Goal: Information Seeking & Learning: Learn about a topic

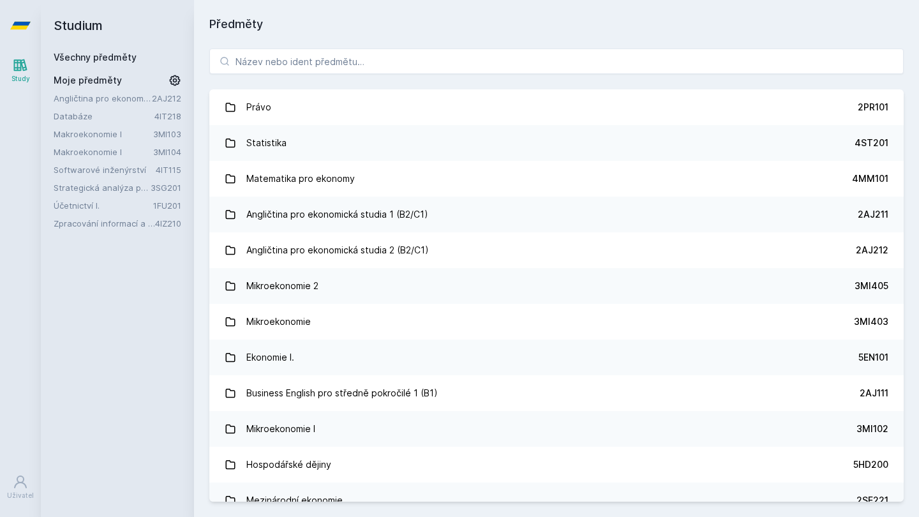
click at [87, 204] on link "Účetnictví I." at bounding box center [104, 205] width 100 height 13
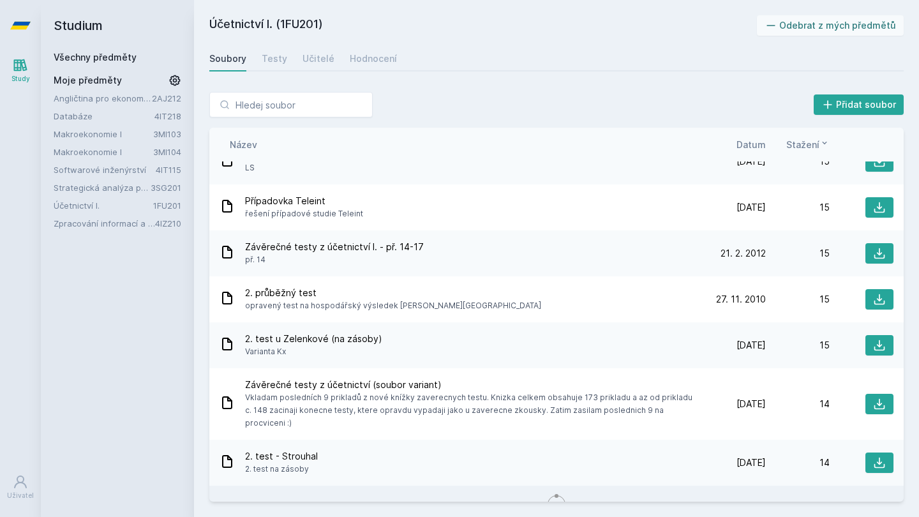
scroll to position [2546, 0]
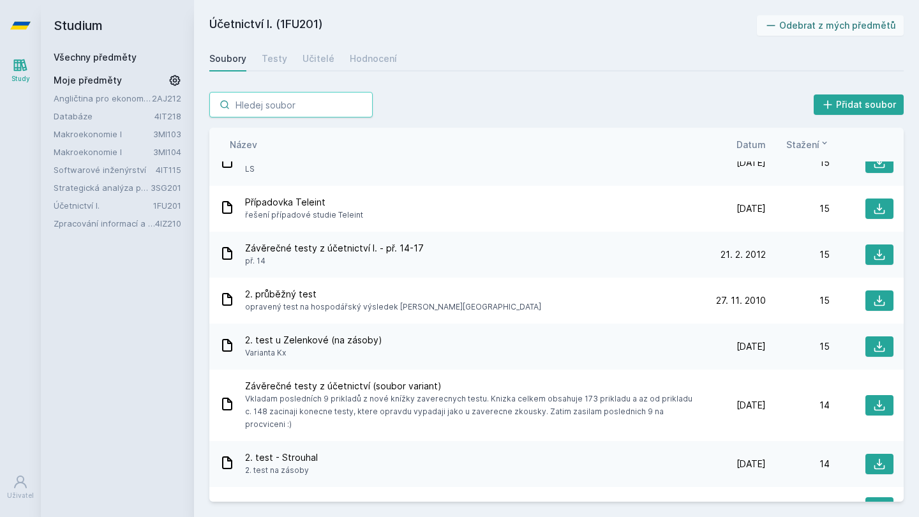
click at [310, 102] on input "search" at bounding box center [290, 105] width 163 height 26
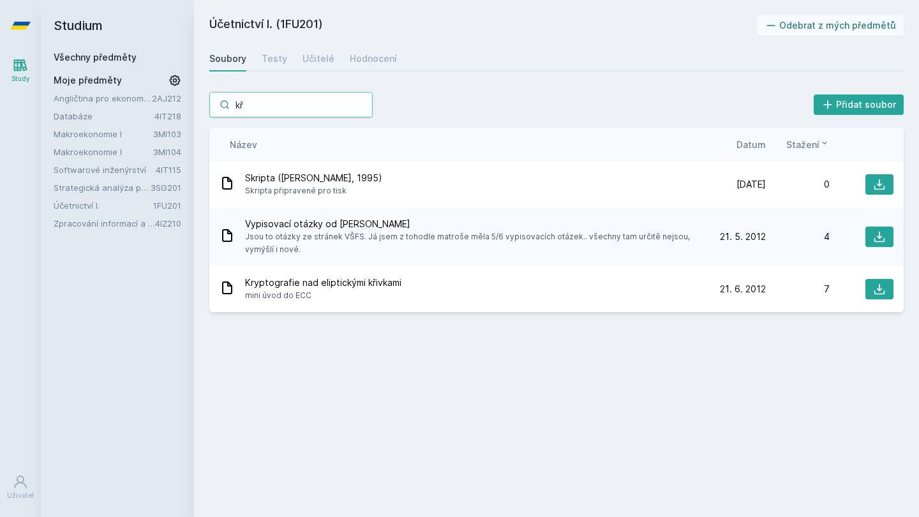
type input "k"
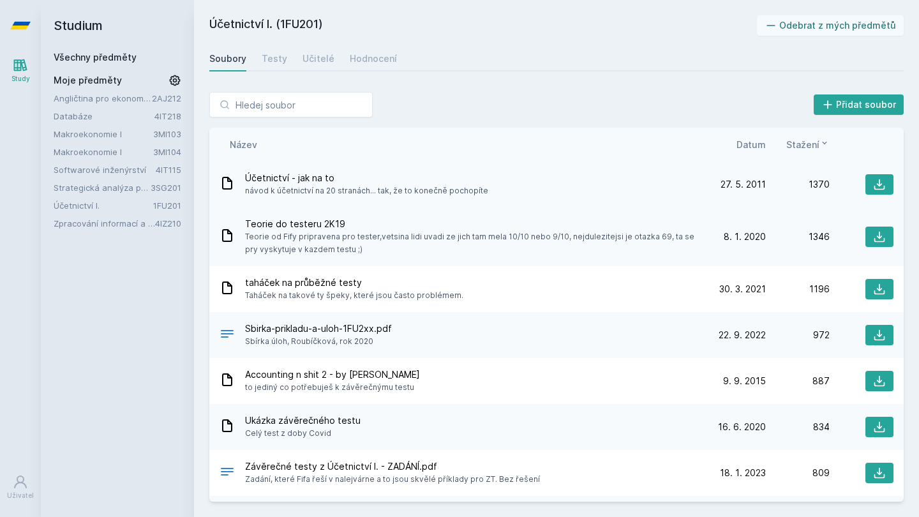
click at [426, 192] on span "návod k účetnictví na 20 stranách... tak, že to konečně pochopíte" at bounding box center [366, 190] width 243 height 13
click at [885, 187] on icon at bounding box center [879, 184] width 13 height 13
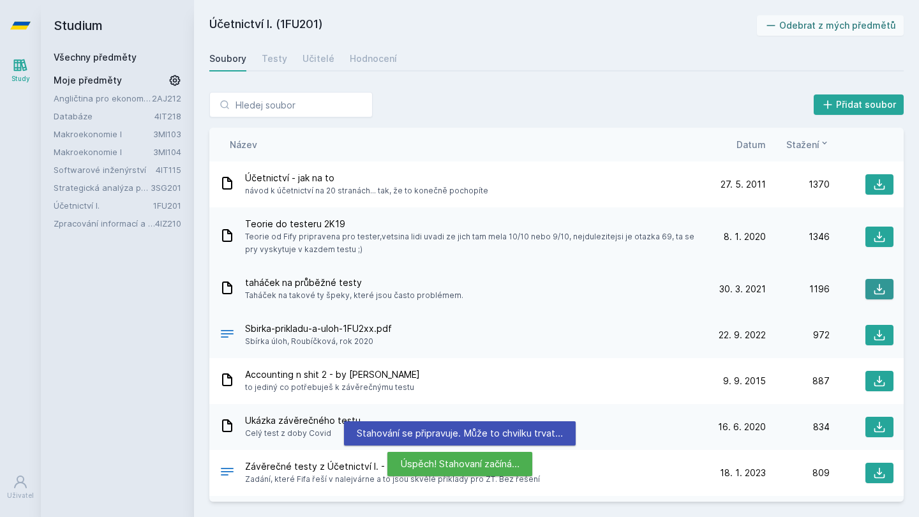
click at [878, 287] on icon at bounding box center [879, 289] width 13 height 13
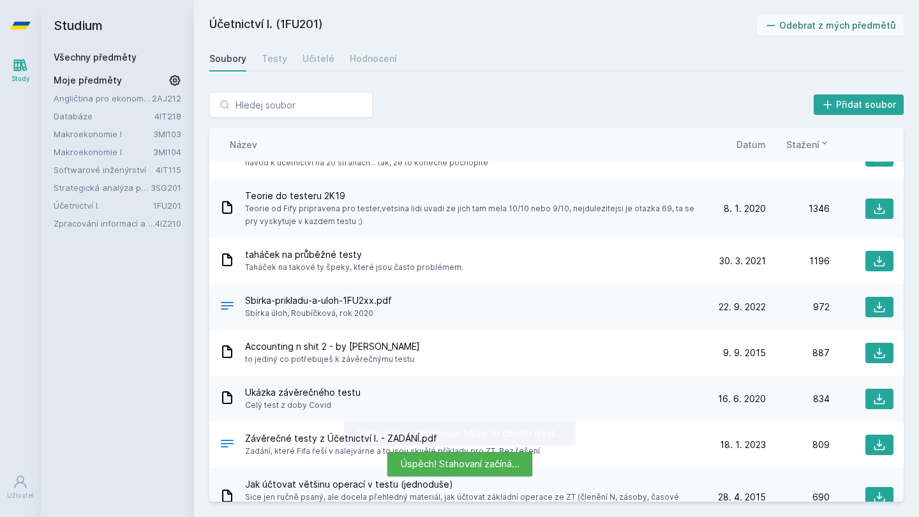
scroll to position [40, 0]
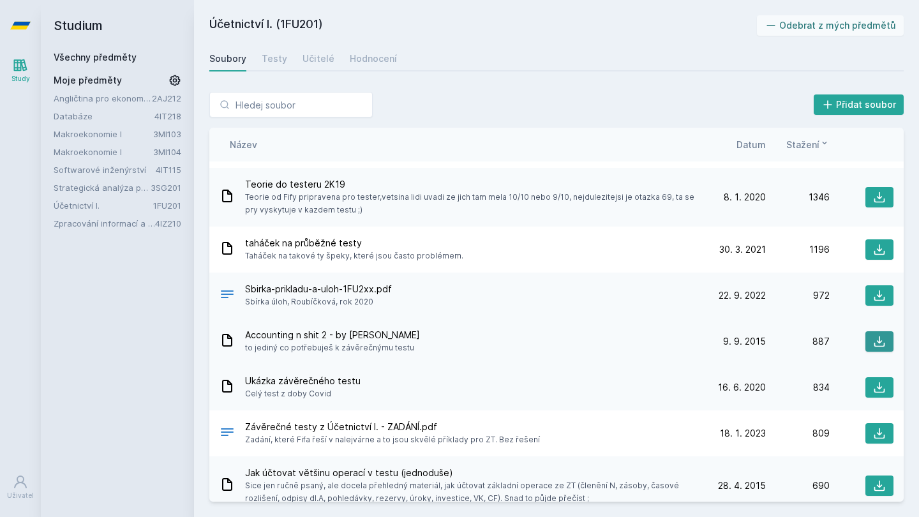
click at [886, 338] on button at bounding box center [879, 341] width 28 height 20
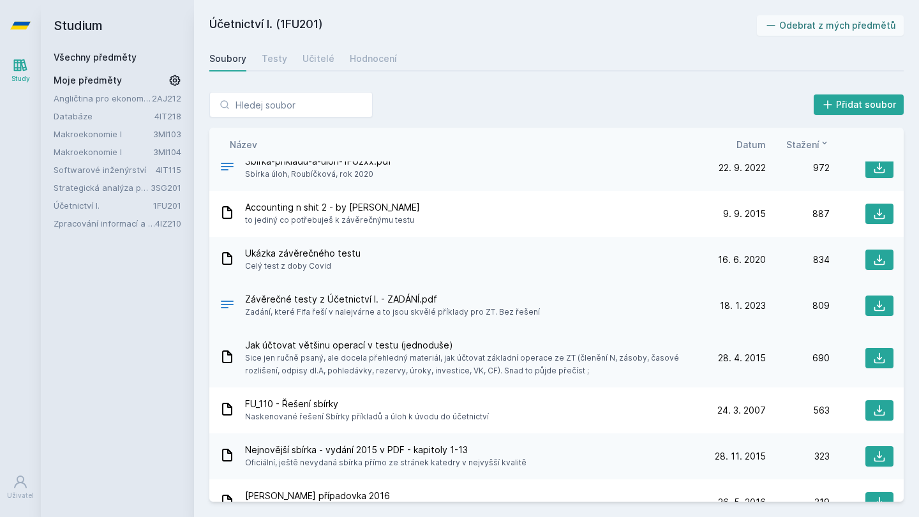
scroll to position [170, 0]
